Goal: Transaction & Acquisition: Purchase product/service

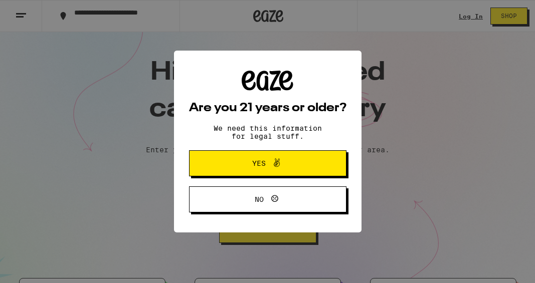
click at [298, 170] on span "Yes" at bounding box center [268, 163] width 76 height 13
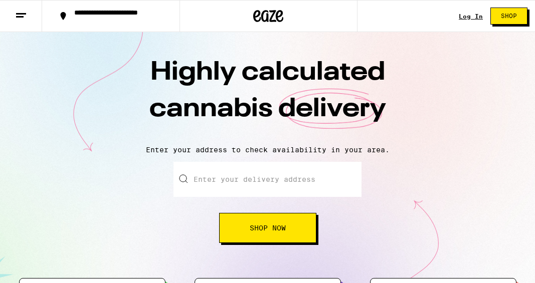
click at [467, 17] on link "Log In" at bounding box center [471, 16] width 24 height 7
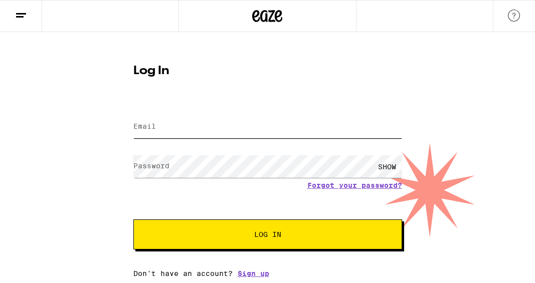
click at [327, 127] on input "Email" at bounding box center [267, 127] width 269 height 23
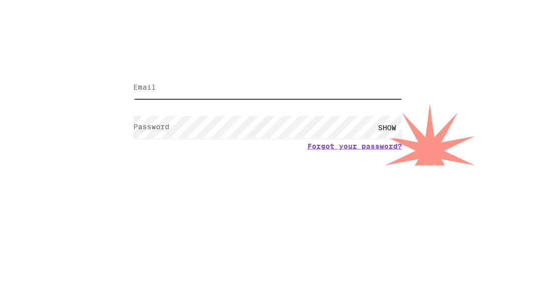
type input "[EMAIL_ADDRESS][DOMAIN_NAME]"
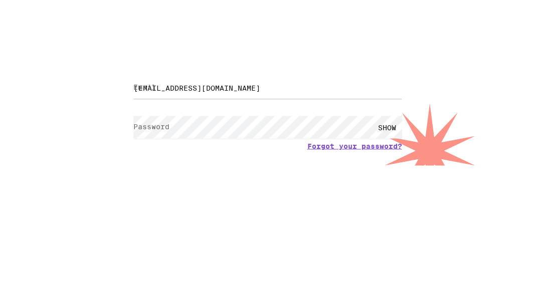
click at [267, 220] on button "Log In" at bounding box center [267, 235] width 269 height 30
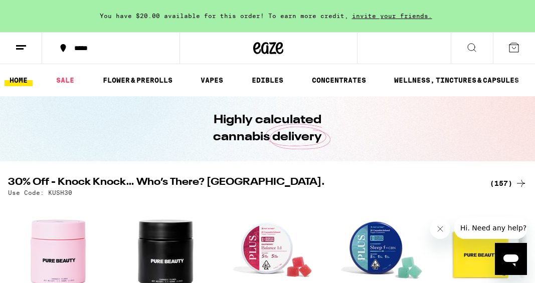
click at [109, 56] on button "*****" at bounding box center [110, 48] width 137 height 30
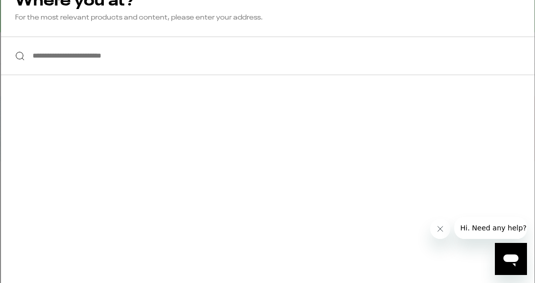
click at [339, 59] on input "**********" at bounding box center [267, 56] width 533 height 39
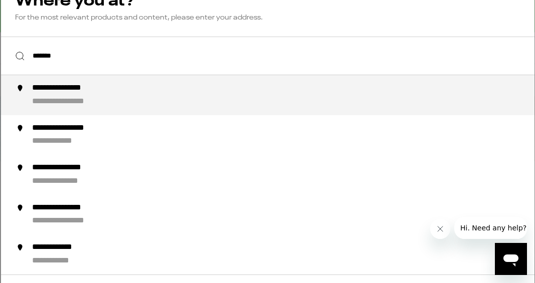
click at [241, 99] on div "**********" at bounding box center [287, 95] width 511 height 24
type input "**********"
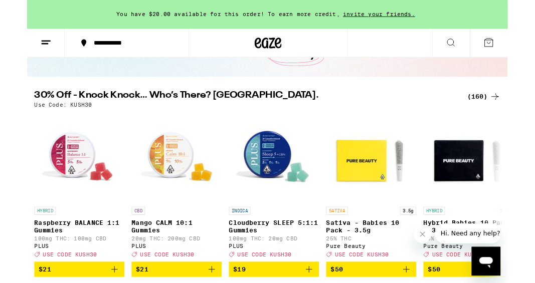
scroll to position [76, 0]
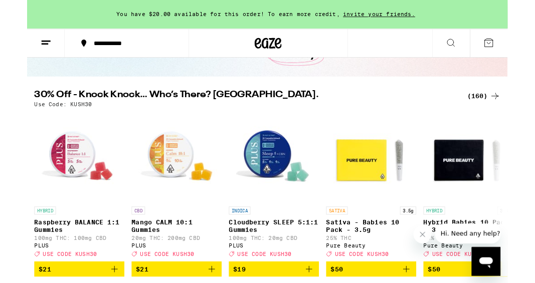
click at [509, 106] on div "(160)" at bounding box center [508, 107] width 37 height 12
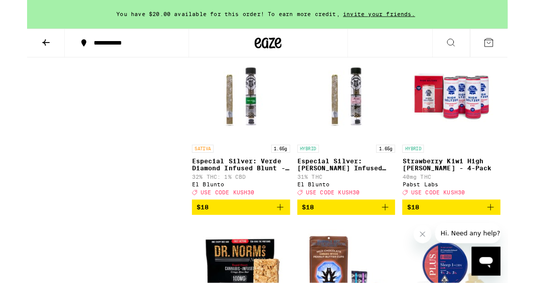
scroll to position [4321, 0]
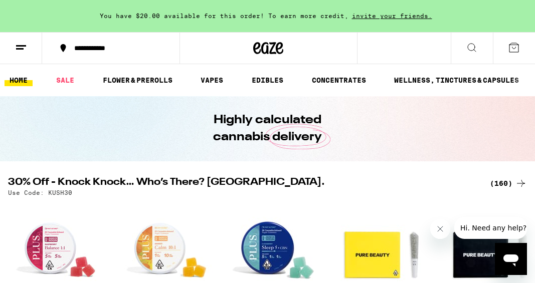
click at [510, 181] on div "(160)" at bounding box center [508, 183] width 37 height 12
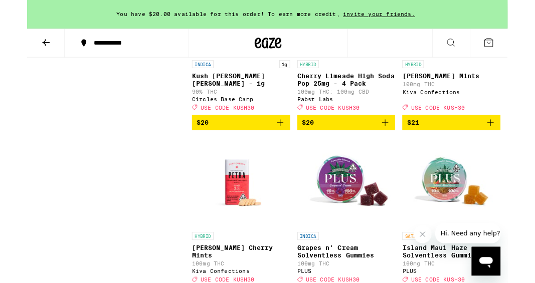
scroll to position [4990, 0]
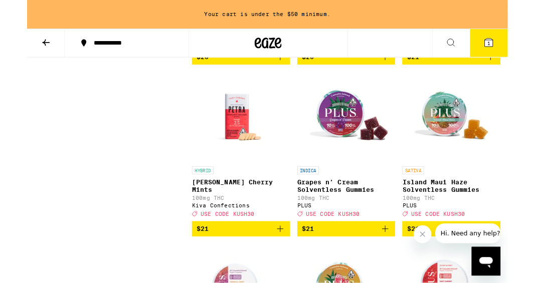
scroll to position [5064, 0]
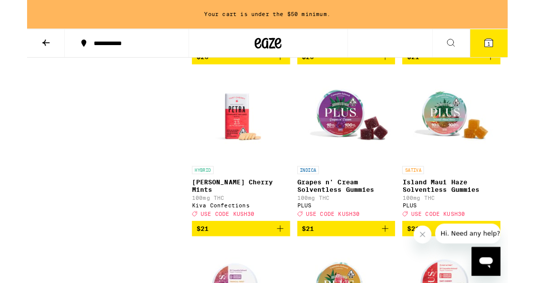
click at [275, 69] on span "$20" at bounding box center [237, 63] width 99 height 12
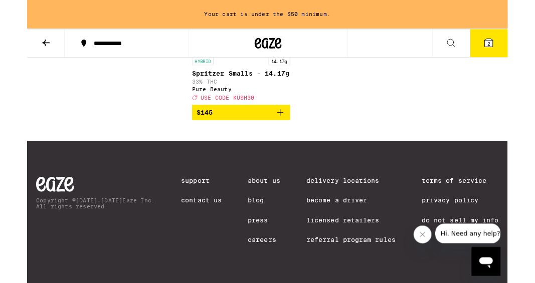
scroll to position [10704, 0]
click at [30, 47] on button at bounding box center [21, 49] width 42 height 32
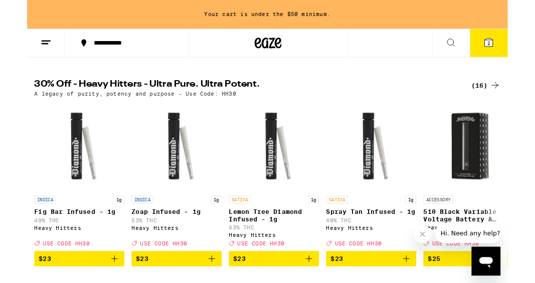
click at [511, 101] on div "(16)" at bounding box center [510, 95] width 33 height 12
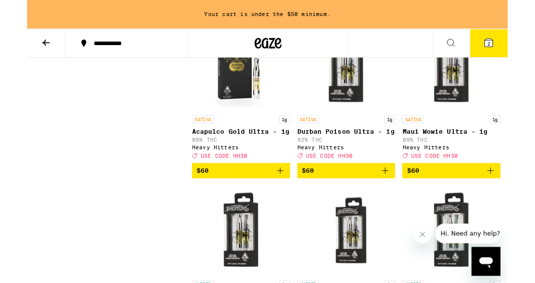
scroll to position [713, 0]
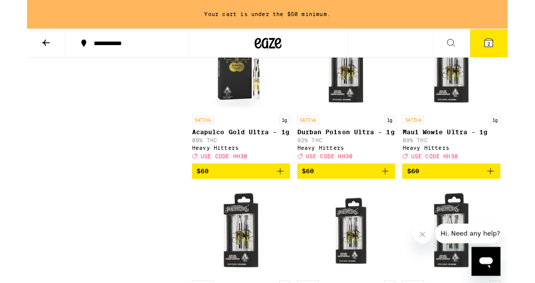
click at [515, 194] on icon "Add to bag" at bounding box center [515, 190] width 7 height 7
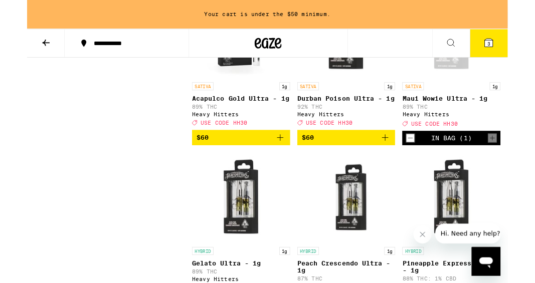
scroll to position [748, 0]
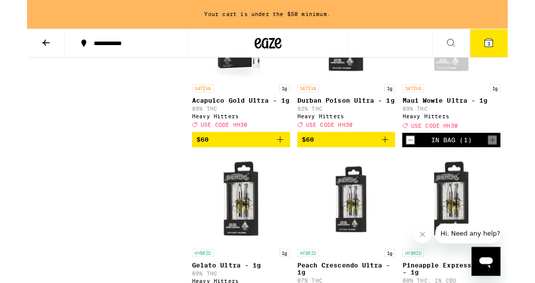
click at [279, 161] on icon "Add to bag" at bounding box center [282, 155] width 12 height 12
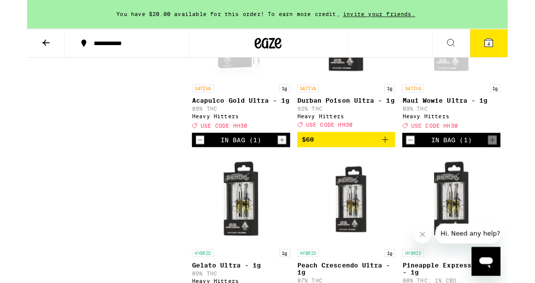
click at [524, 49] on button "4" at bounding box center [514, 48] width 42 height 31
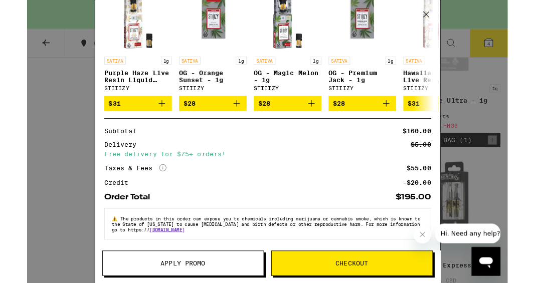
scroll to position [259, 0]
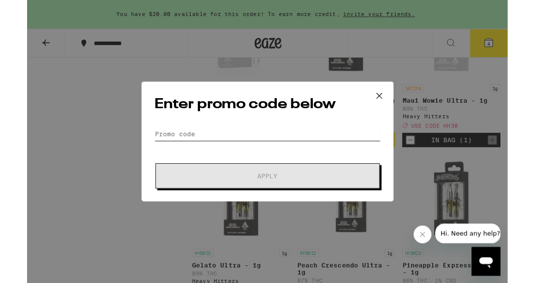
click at [277, 154] on input "Promo Code" at bounding box center [268, 149] width 252 height 15
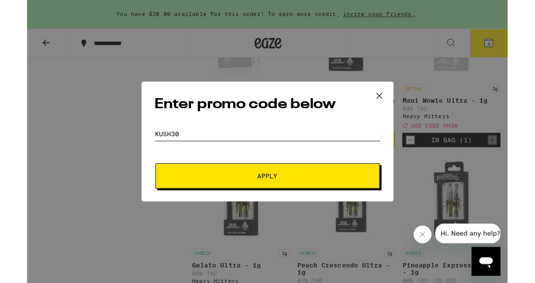
type input "Kush30"
click at [340, 186] on button "Apply" at bounding box center [268, 196] width 250 height 28
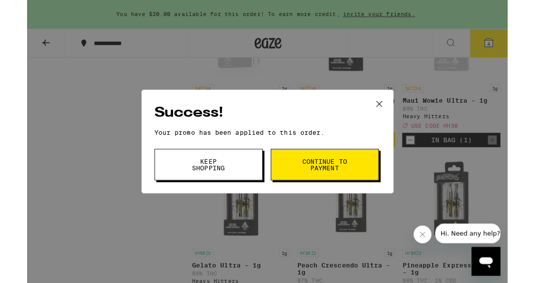
click at [243, 192] on button "Keep Shopping" at bounding box center [202, 183] width 120 height 35
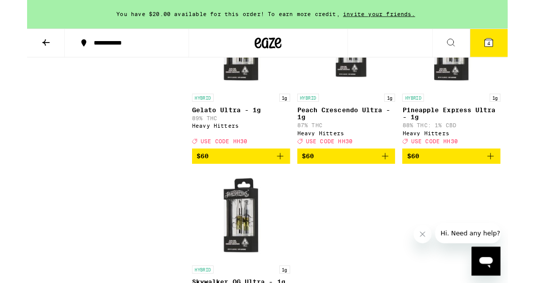
click at [518, 55] on button "4" at bounding box center [514, 48] width 42 height 31
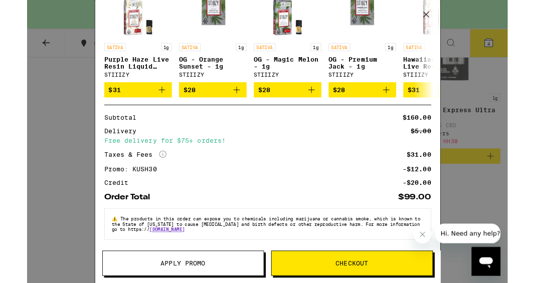
scroll to position [278, 0]
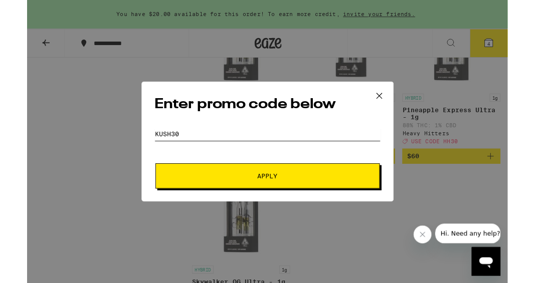
click at [344, 150] on input "Kush30" at bounding box center [268, 149] width 252 height 15
type input "Hh30"
click at [329, 193] on span "Apply" at bounding box center [267, 195] width 180 height 7
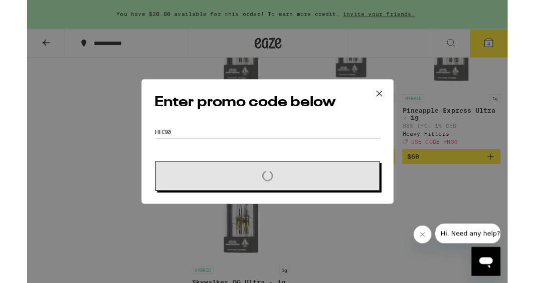
scroll to position [921, 0]
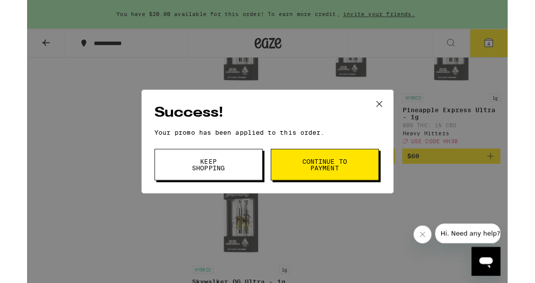
click at [229, 183] on button "Keep Shopping" at bounding box center [202, 183] width 120 height 35
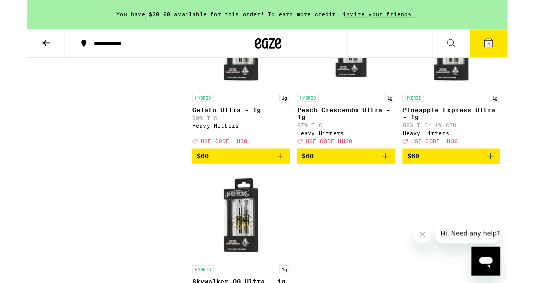
click at [517, 46] on icon at bounding box center [513, 47] width 9 height 9
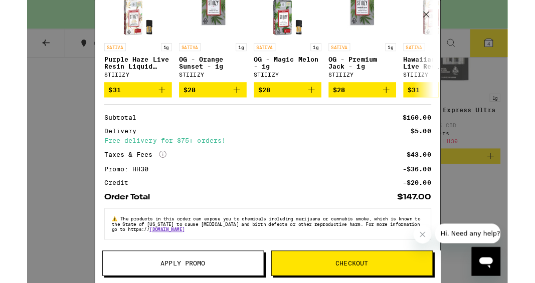
scroll to position [278, 0]
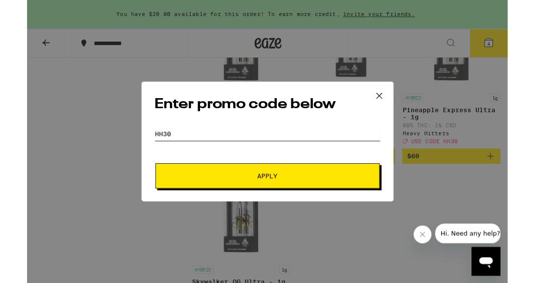
click at [162, 144] on input "Hh30" at bounding box center [268, 149] width 252 height 15
type input "Kush30"
click at [342, 195] on span "Apply" at bounding box center [267, 195] width 180 height 7
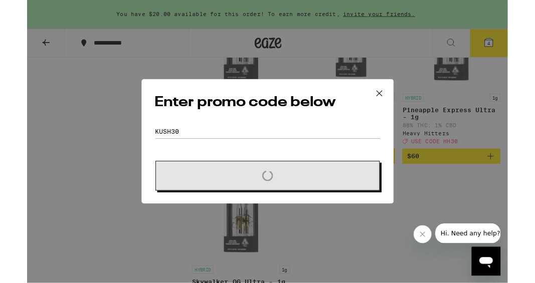
scroll to position [921, 0]
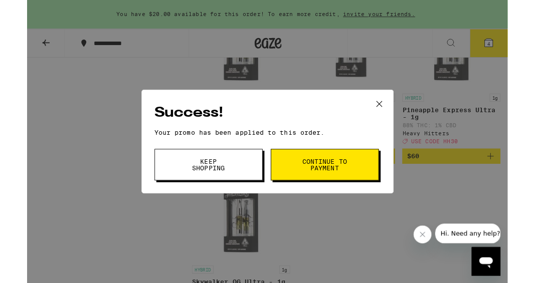
click at [239, 192] on button "Keep Shopping" at bounding box center [202, 183] width 120 height 35
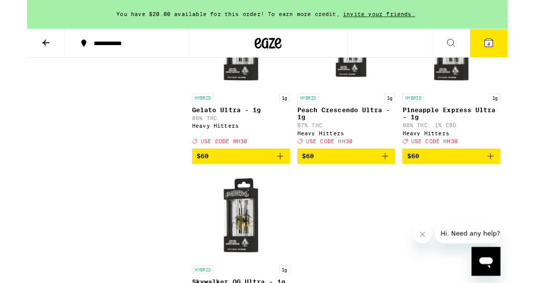
click at [523, 48] on button "4" at bounding box center [514, 48] width 42 height 31
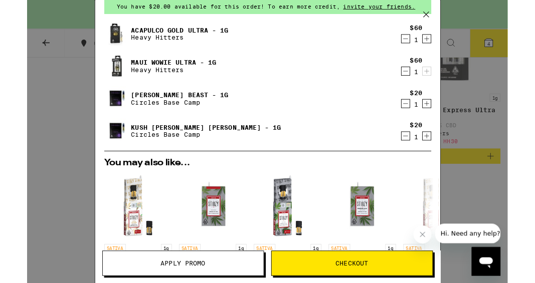
scroll to position [6, 0]
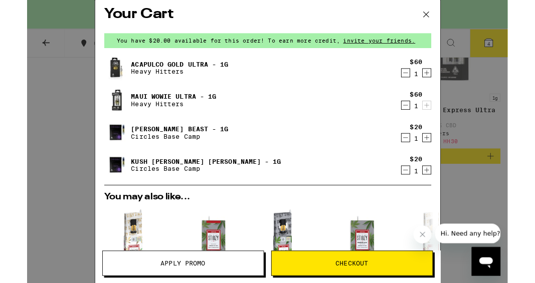
click at [420, 152] on icon "Decrement" at bounding box center [421, 153] width 9 height 12
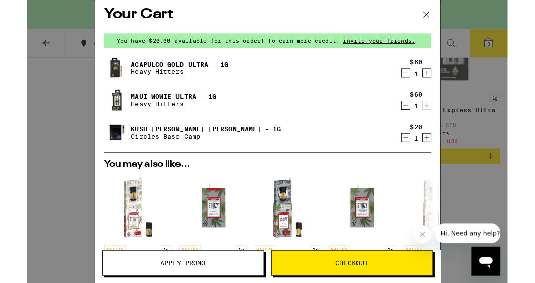
click at [419, 158] on icon "Decrement" at bounding box center [421, 153] width 9 height 12
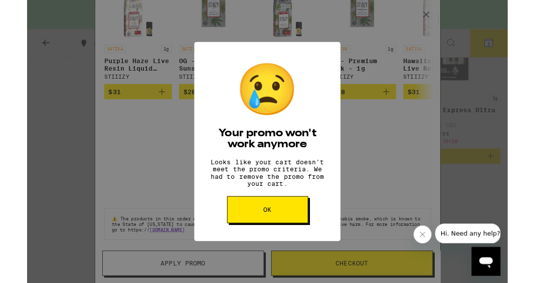
scroll to position [191, 0]
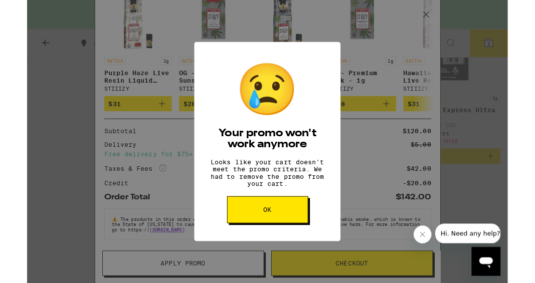
click at [288, 240] on button "OK" at bounding box center [268, 234] width 90 height 30
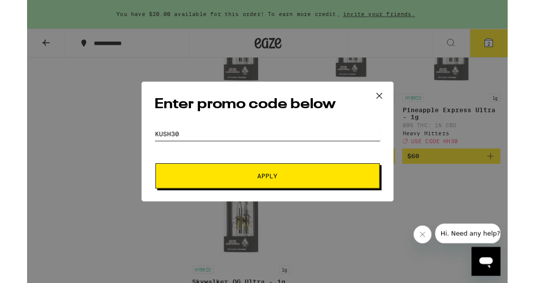
click at [257, 143] on input "Kush30" at bounding box center [268, 149] width 252 height 15
type input "Hh30"
click at [312, 196] on span "Apply" at bounding box center [267, 195] width 180 height 7
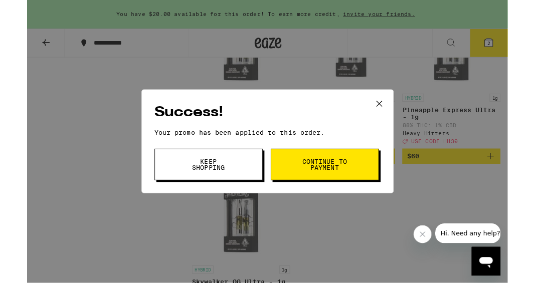
scroll to position [921, 0]
click at [229, 201] on button "Keep Shopping" at bounding box center [202, 183] width 120 height 35
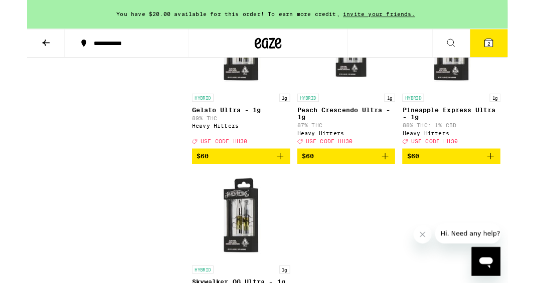
click at [511, 42] on icon at bounding box center [514, 48] width 12 height 12
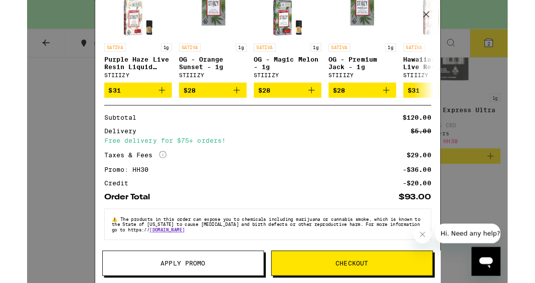
scroll to position [206, 0]
click at [444, 14] on icon at bounding box center [444, 16] width 15 height 15
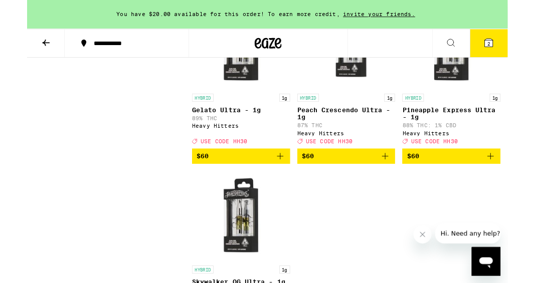
click at [14, 55] on button at bounding box center [21, 49] width 42 height 32
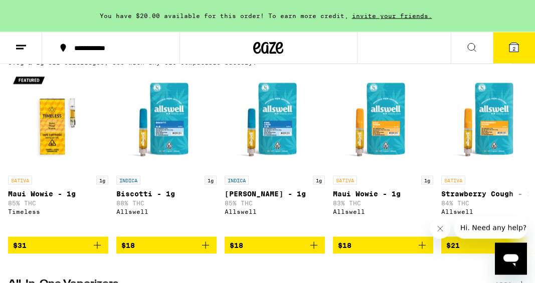
click at [514, 59] on div "(87)" at bounding box center [510, 53] width 33 height 12
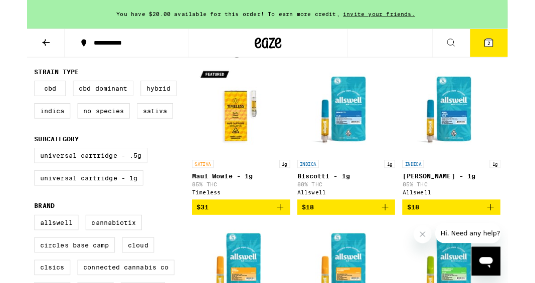
scroll to position [119, 0]
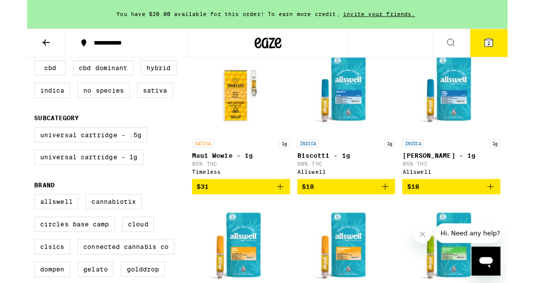
click at [280, 212] on icon "Add to bag" at bounding box center [281, 208] width 7 height 7
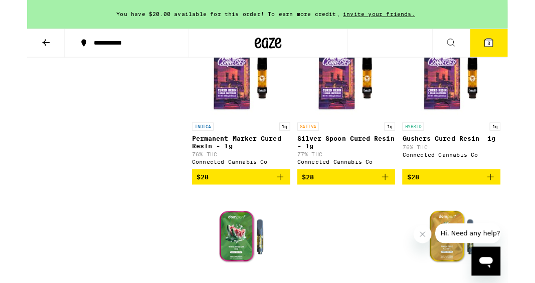
scroll to position [1551, 0]
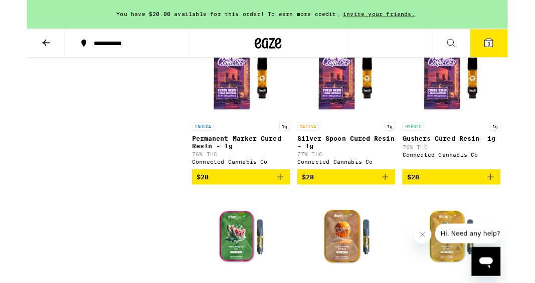
click at [400, 203] on icon "Add to bag" at bounding box center [398, 197] width 12 height 12
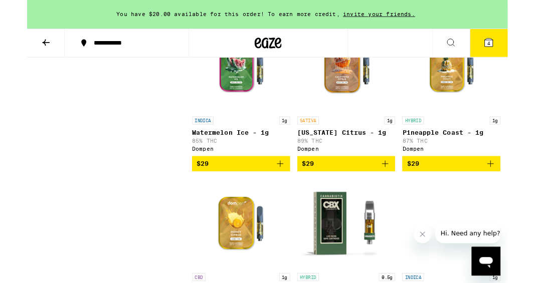
scroll to position [1728, 0]
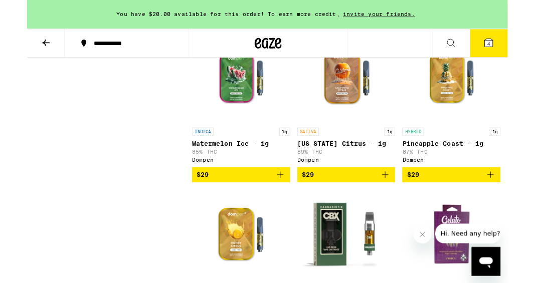
click at [395, 200] on icon "Add to bag" at bounding box center [398, 194] width 12 height 12
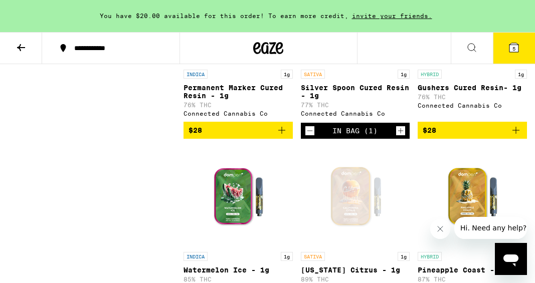
scroll to position [1614, 0]
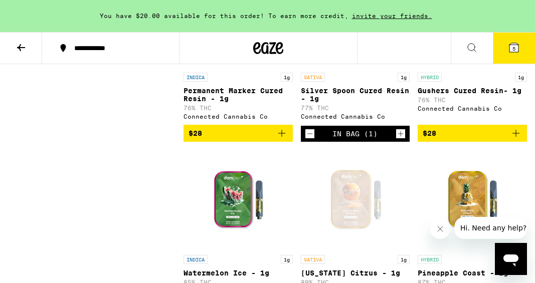
click at [307, 140] on icon "Decrement" at bounding box center [309, 134] width 9 height 12
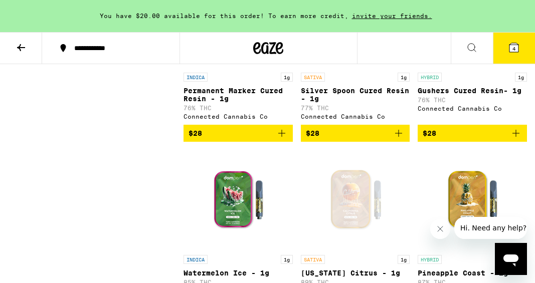
click at [397, 139] on icon "Add to bag" at bounding box center [398, 133] width 12 height 12
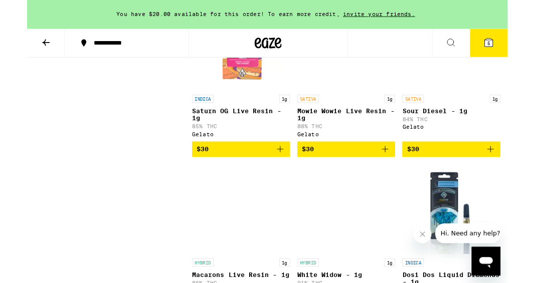
scroll to position [2121, 0]
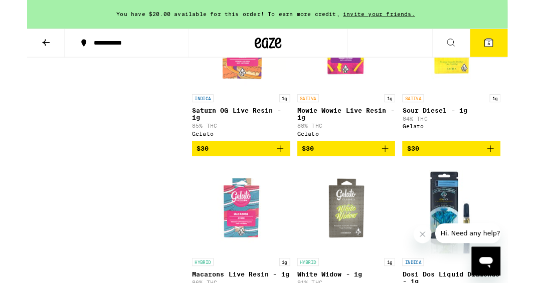
click at [399, 172] on icon "Add to bag" at bounding box center [398, 166] width 12 height 12
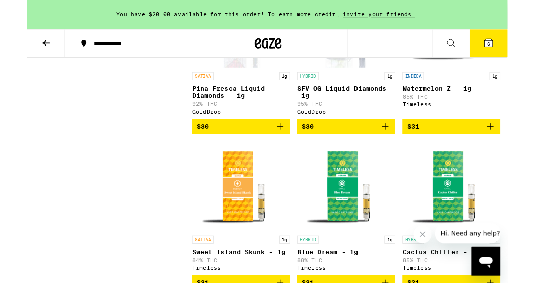
scroll to position [2692, 0]
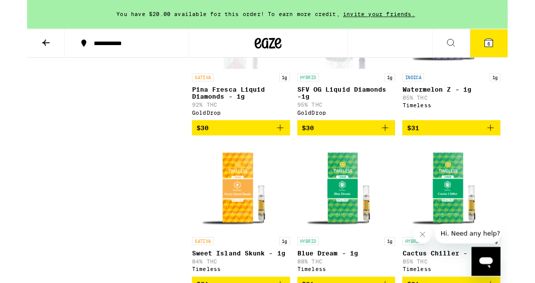
click at [290, 151] on button "$30" at bounding box center [237, 142] width 109 height 17
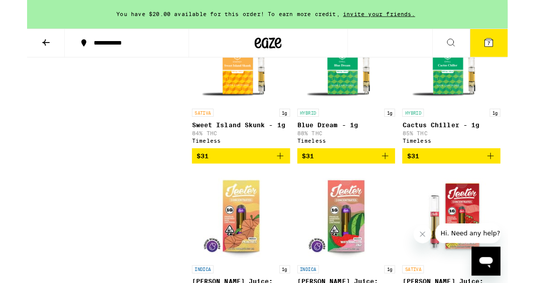
scroll to position [2836, 0]
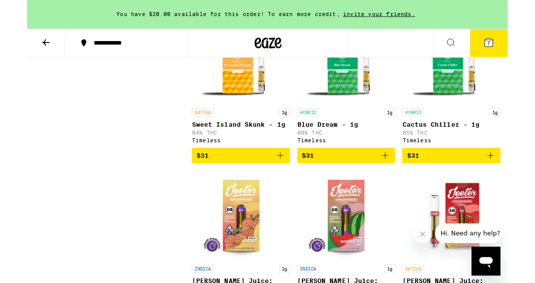
click at [280, 179] on icon "Add to bag" at bounding box center [282, 173] width 12 height 12
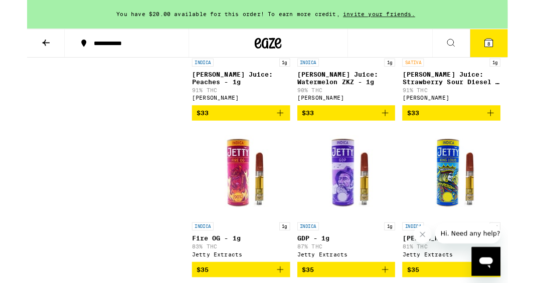
scroll to position [3075, 0]
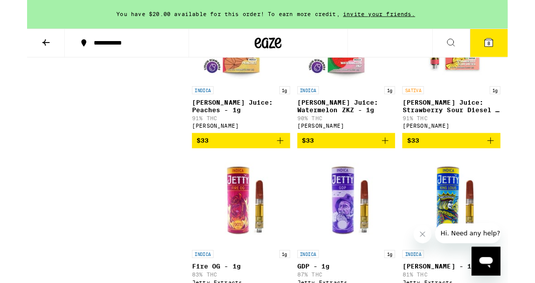
click at [520, 163] on icon "Add to bag" at bounding box center [516, 157] width 12 height 12
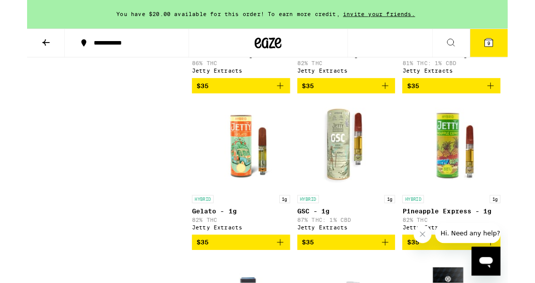
click at [515, 52] on span "9" at bounding box center [513, 49] width 3 height 6
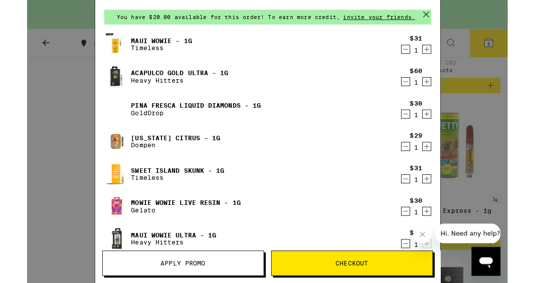
scroll to position [31, 0]
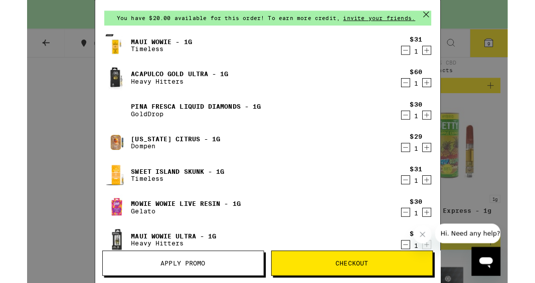
click at [421, 89] on icon "Decrement" at bounding box center [421, 92] width 9 height 12
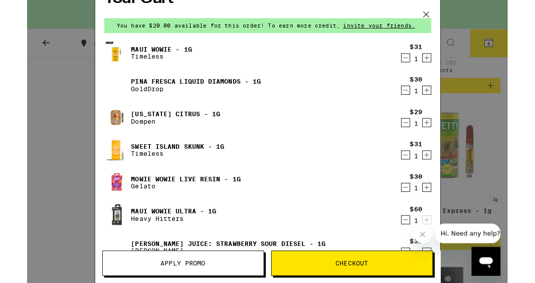
scroll to position [22, 0]
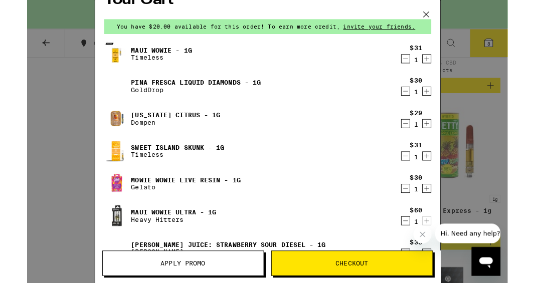
click at [418, 171] on icon "Decrement" at bounding box center [421, 174] width 9 height 12
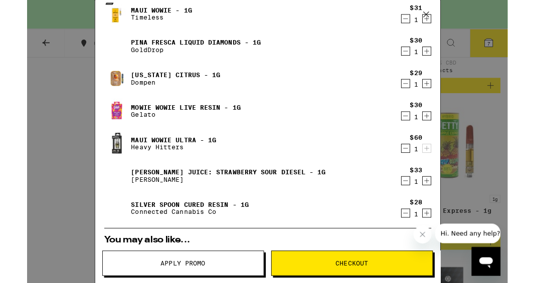
scroll to position [68, 0]
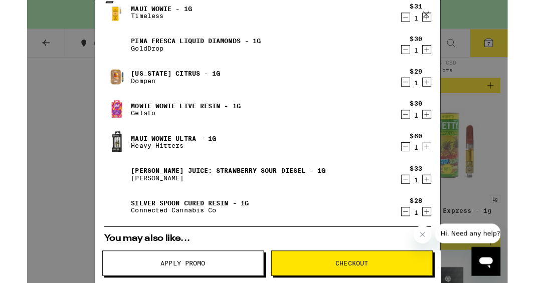
click at [418, 126] on icon "Decrement" at bounding box center [421, 127] width 9 height 12
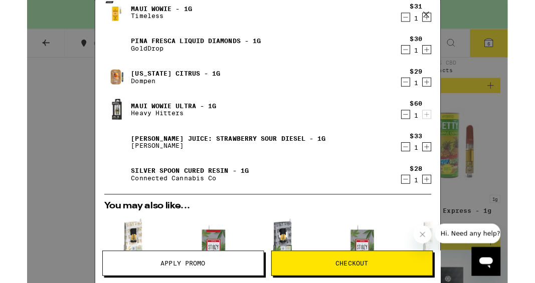
click at [419, 165] on icon "Decrement" at bounding box center [421, 163] width 9 height 12
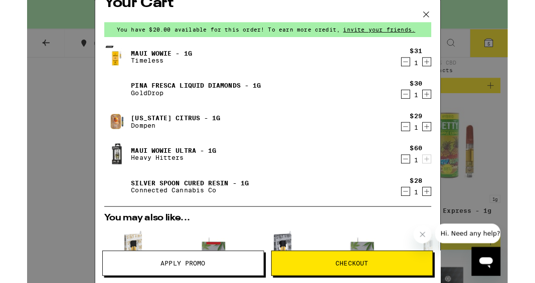
scroll to position [17, 0]
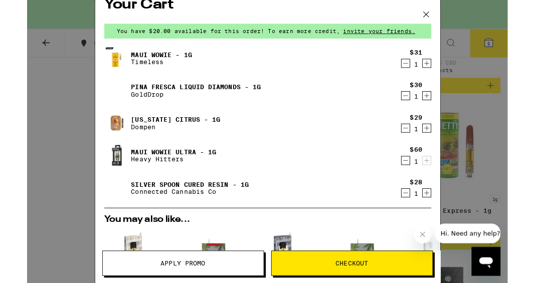
click at [419, 218] on icon "Decrement" at bounding box center [421, 215] width 9 height 12
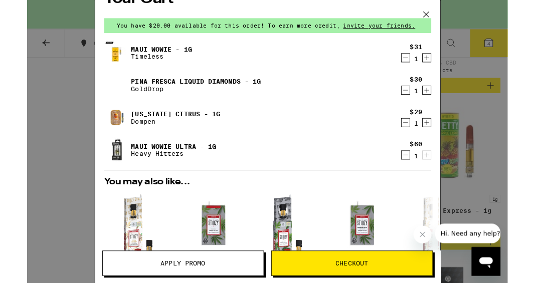
scroll to position [23, 0]
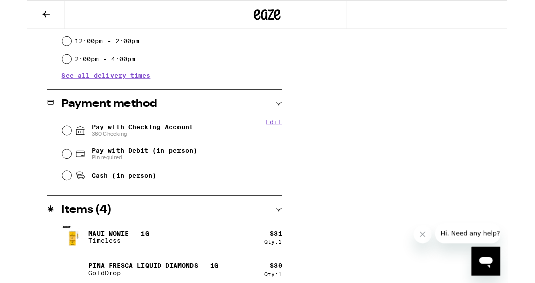
scroll to position [378, 0]
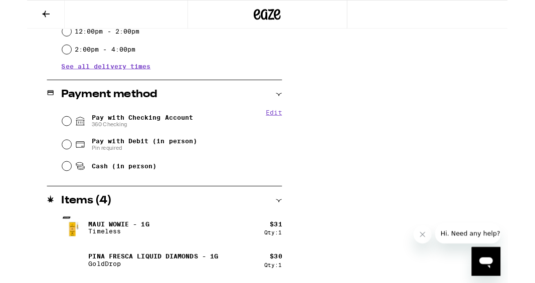
click at [170, 133] on span "Pay with Checking Account 360 Checking" at bounding box center [128, 135] width 113 height 16
click at [49, 133] on input "Pay with Checking Account 360 Checking" at bounding box center [44, 135] width 10 height 10
radio input "true"
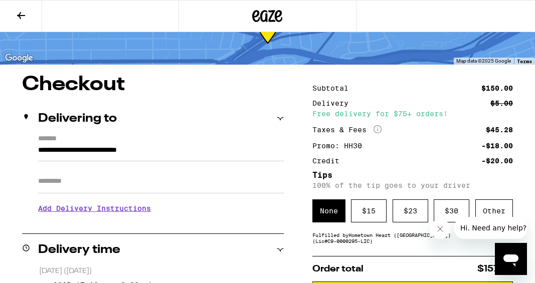
scroll to position [46, 0]
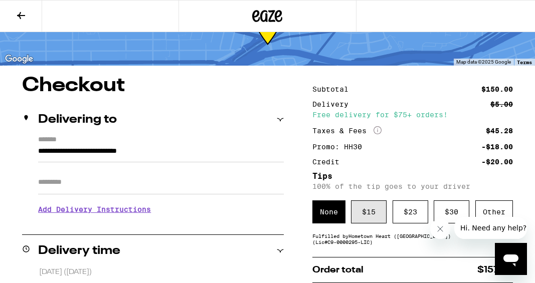
click at [362, 218] on div "$ 15" at bounding box center [369, 211] width 36 height 23
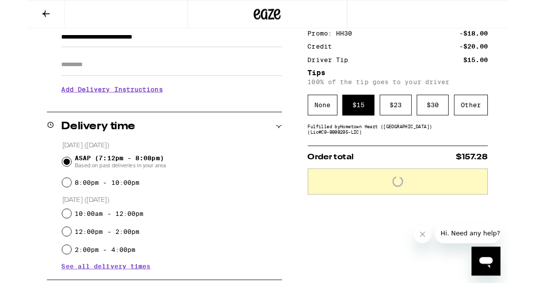
scroll to position [156, 0]
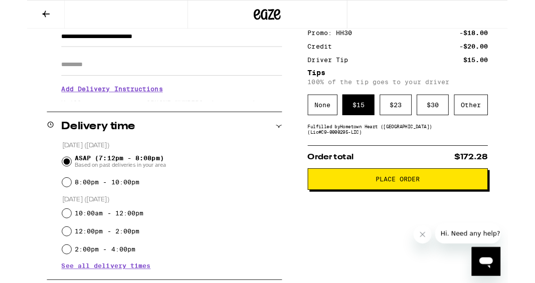
click at [392, 203] on span "Place Order" at bounding box center [412, 199] width 50 height 7
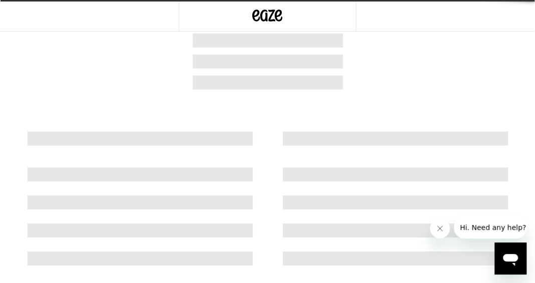
scroll to position [6, 0]
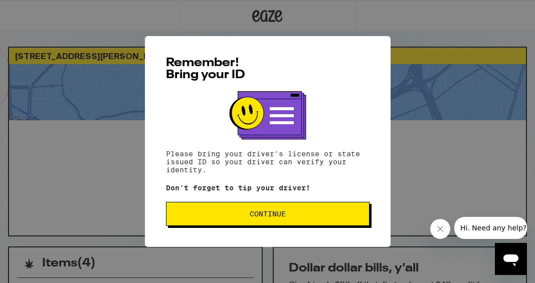
click at [345, 226] on button "Continue" at bounding box center [268, 214] width 204 height 24
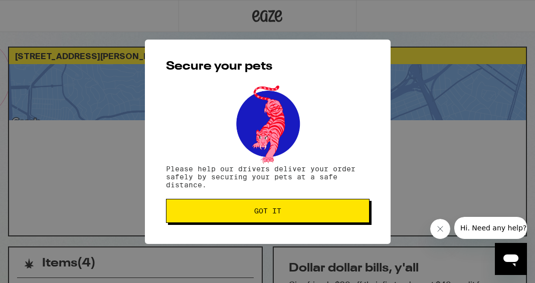
click at [332, 215] on span "Got it" at bounding box center [267, 211] width 186 height 7
